Goal: Check status: Check status

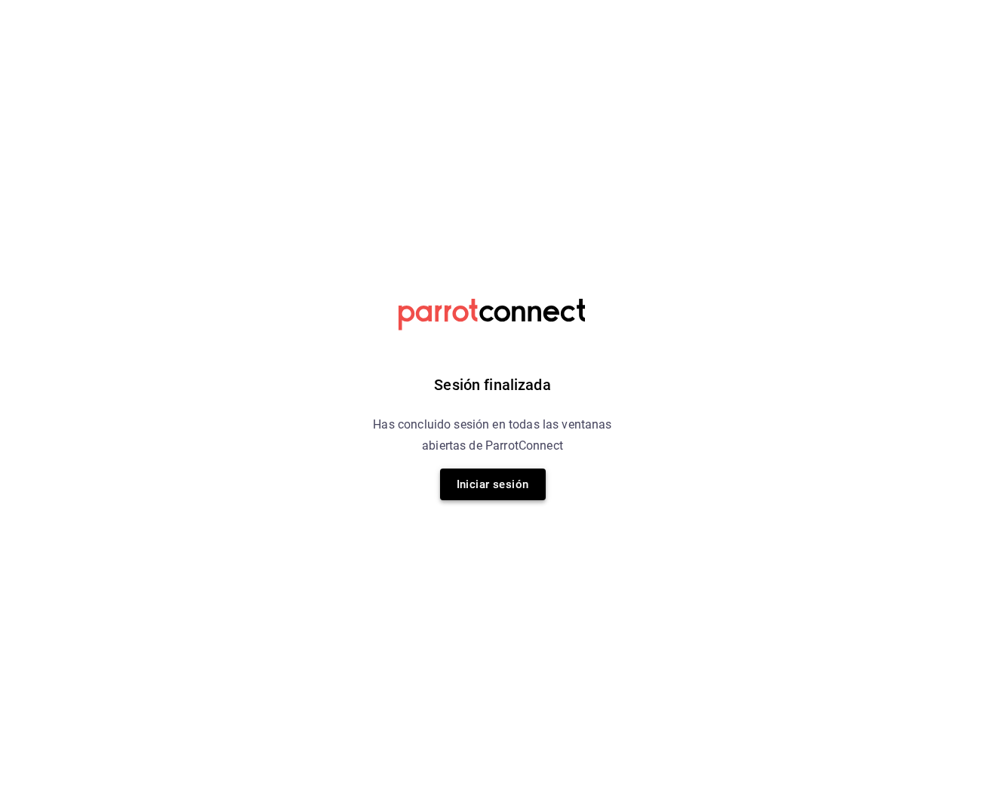
click at [499, 484] on button "Iniciar sesión" at bounding box center [493, 485] width 106 height 32
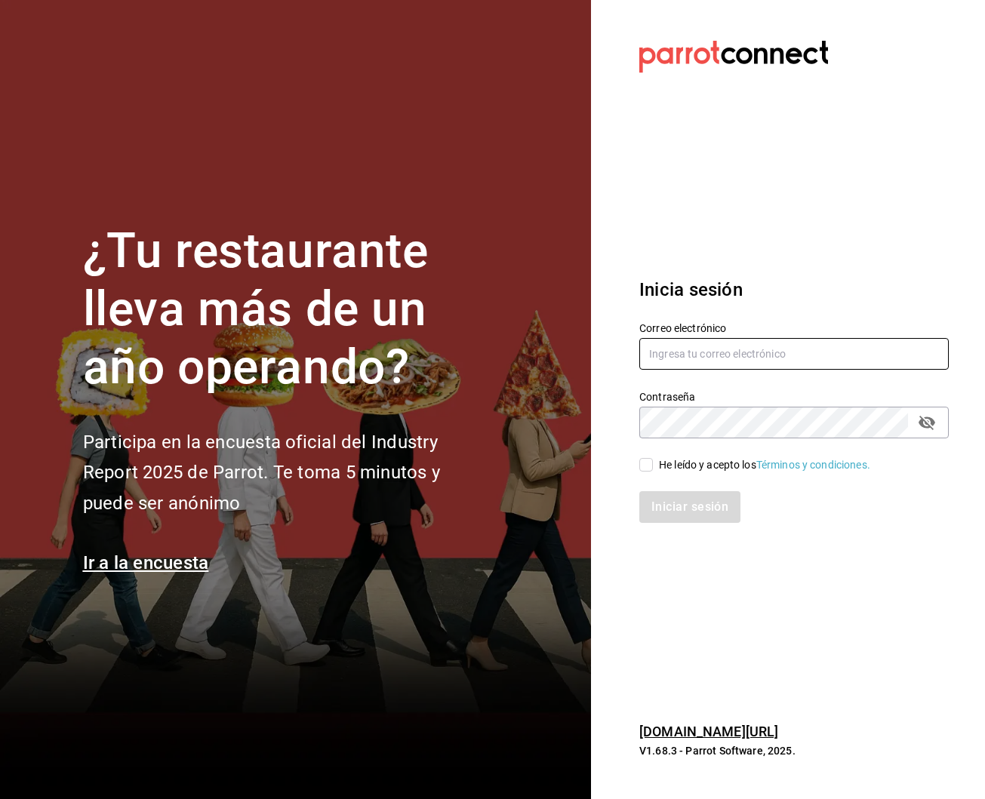
type input "[EMAIL_ADDRESS][DOMAIN_NAME]"
drag, startPoint x: 644, startPoint y: 466, endPoint x: 685, endPoint y: 515, distance: 63.8
click at [644, 466] on input "He leído y acepto los Términos y condiciones." at bounding box center [646, 465] width 14 height 14
checkbox input "true"
click at [685, 515] on button "Iniciar sesión" at bounding box center [690, 507] width 103 height 32
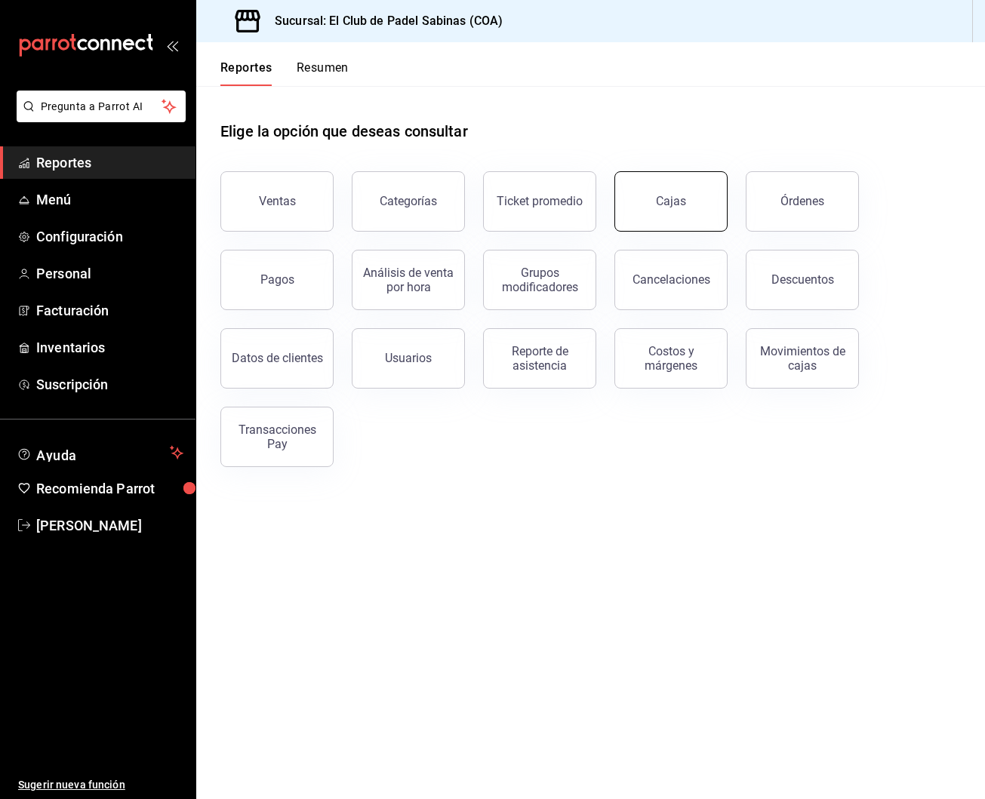
click at [674, 198] on div "Cajas" at bounding box center [671, 201] width 30 height 14
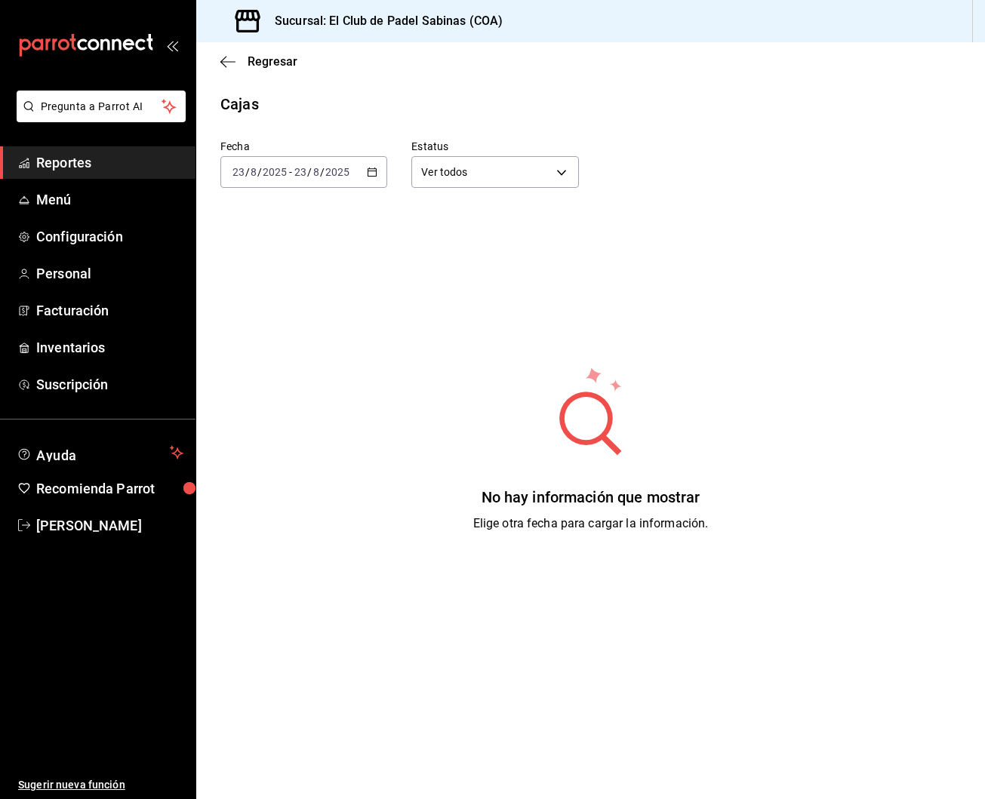
click at [370, 171] on \(Stroke\) "button" at bounding box center [372, 171] width 8 height 1
click at [300, 372] on li "Rango de fechas" at bounding box center [291, 387] width 141 height 34
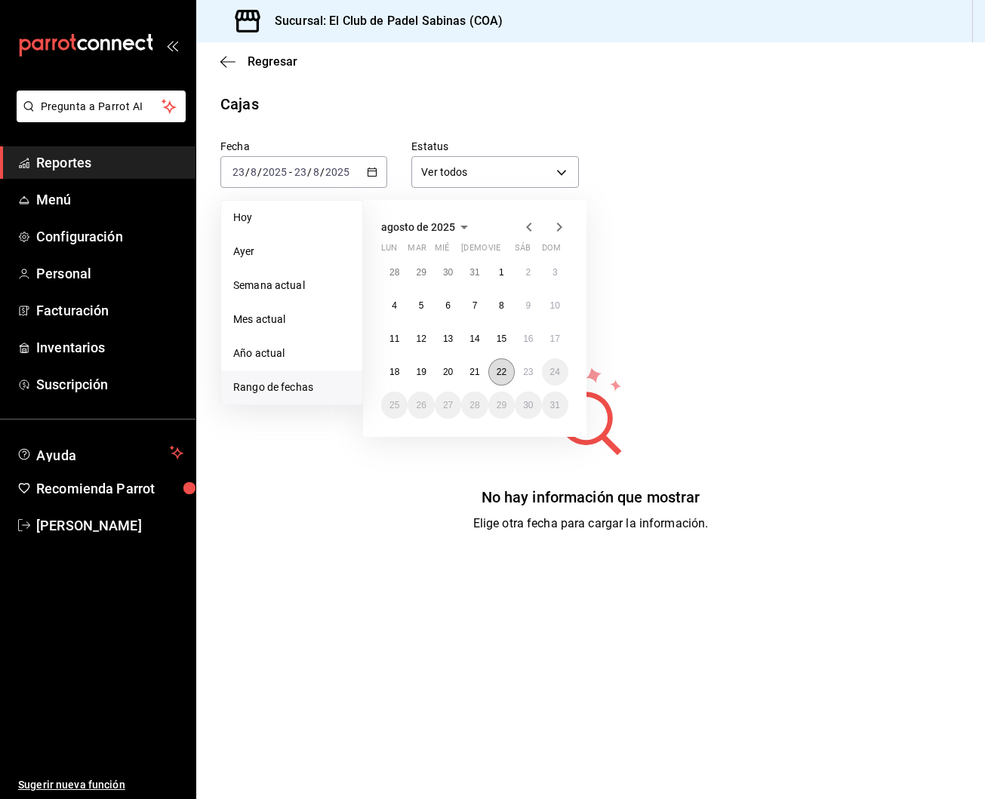
click at [501, 376] on abbr "22" at bounding box center [502, 372] width 10 height 11
click at [517, 375] on button "23" at bounding box center [528, 371] width 26 height 27
